Goal: Find specific page/section: Find specific page/section

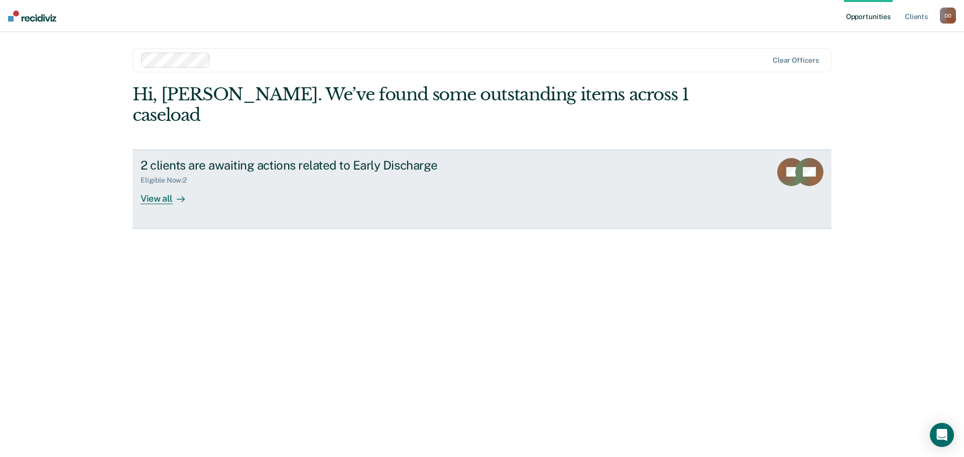
click at [167, 185] on div "View all" at bounding box center [169, 195] width 56 height 20
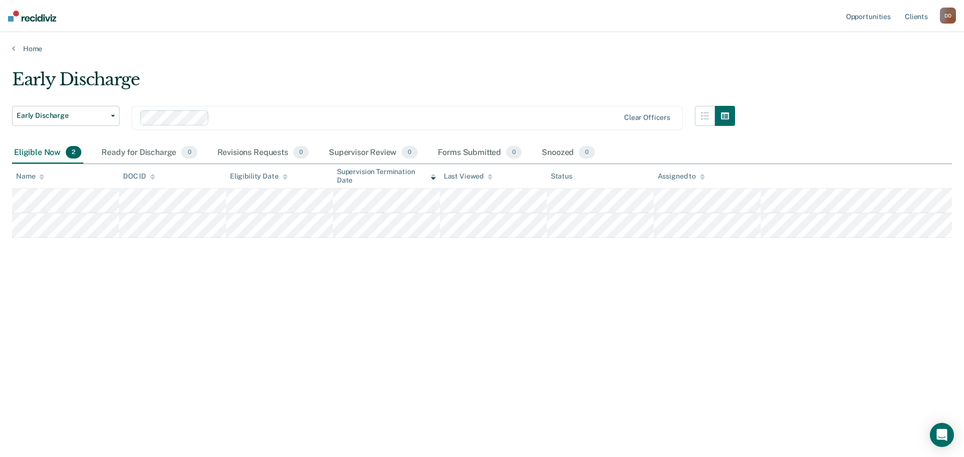
click at [23, 14] on img at bounding box center [32, 16] width 48 height 11
